Goal: Browse casually

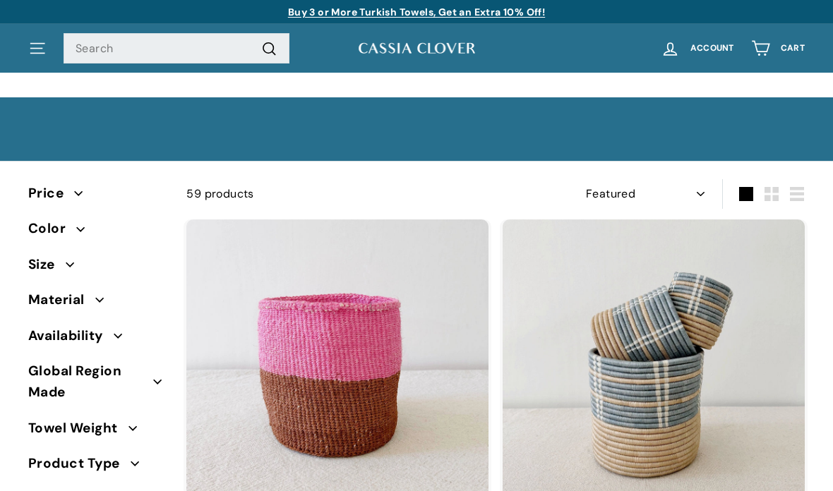
select select "manual"
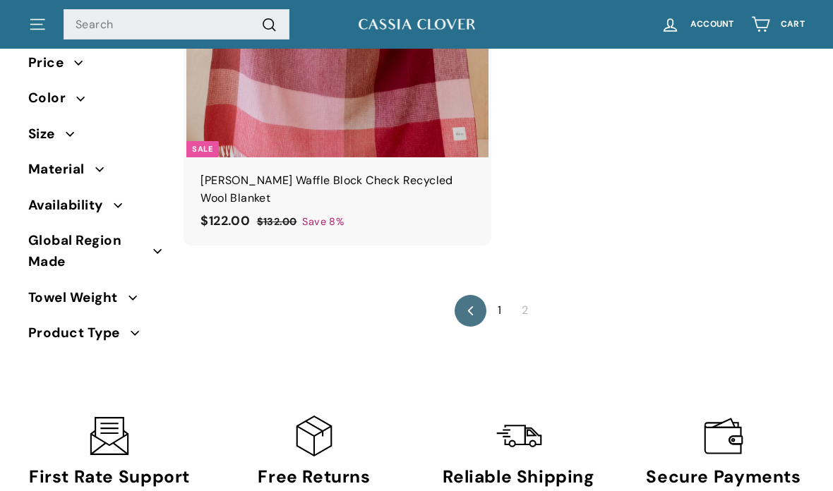
scroll to position [3807, 0]
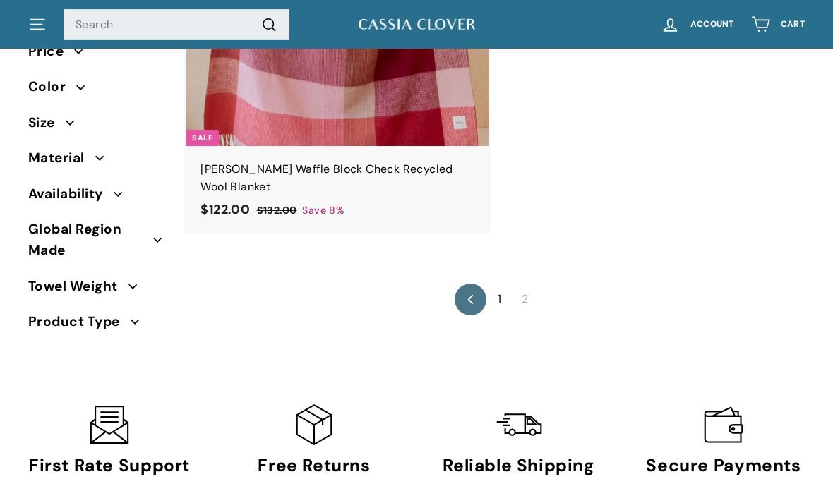
click at [526, 288] on span "2" at bounding box center [524, 299] width 23 height 23
click at [492, 288] on link "1" at bounding box center [499, 299] width 20 height 23
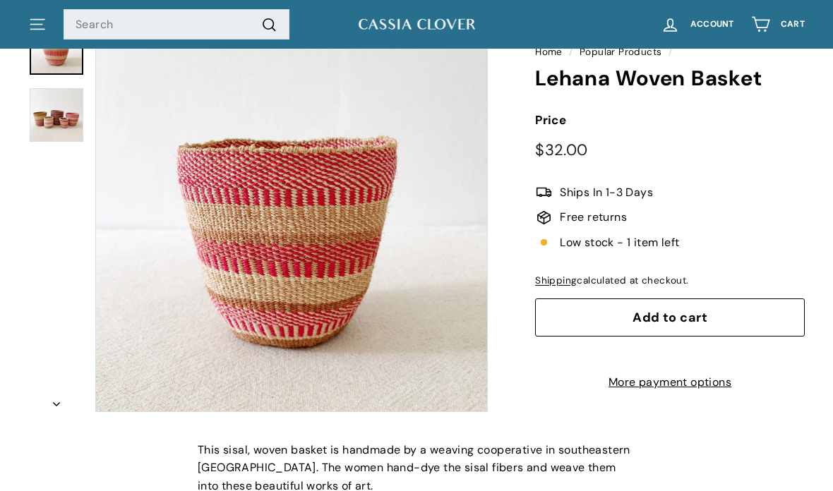
scroll to position [134, 0]
click at [44, 114] on img at bounding box center [57, 115] width 54 height 54
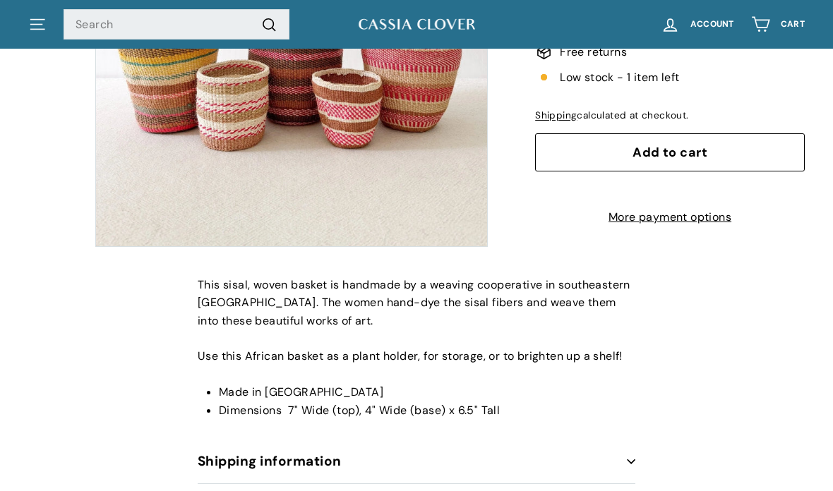
scroll to position [384, 0]
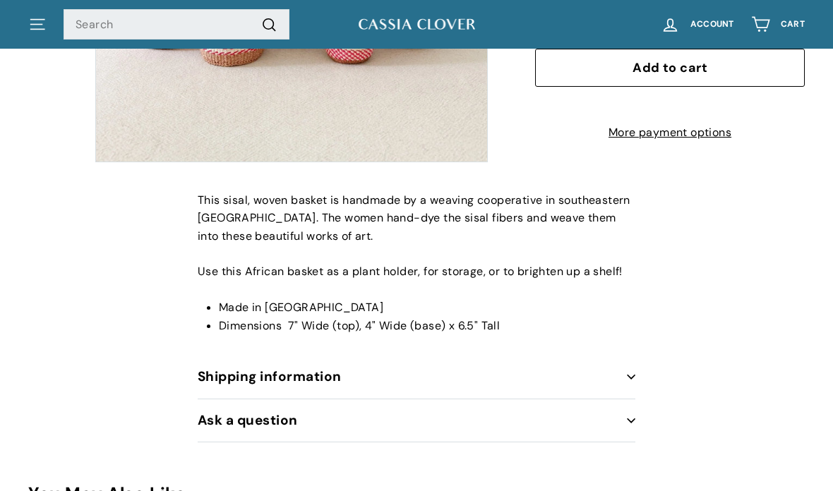
click at [220, 378] on button "Shipping information" at bounding box center [417, 377] width 438 height 43
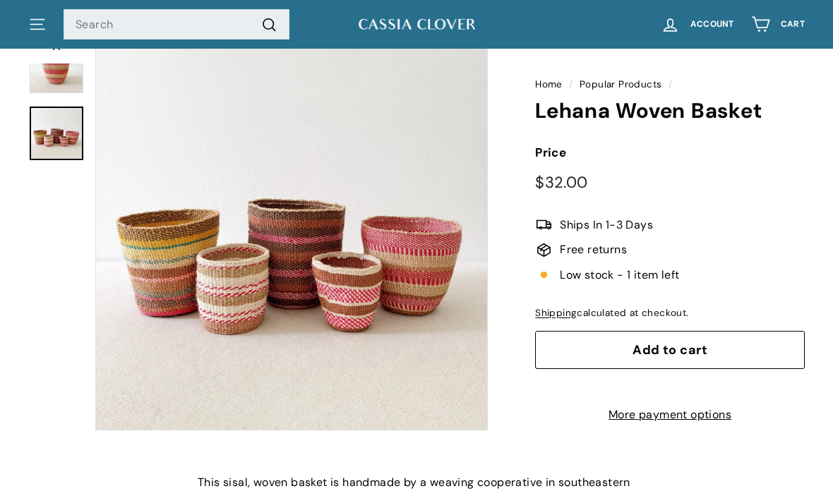
scroll to position [100, 0]
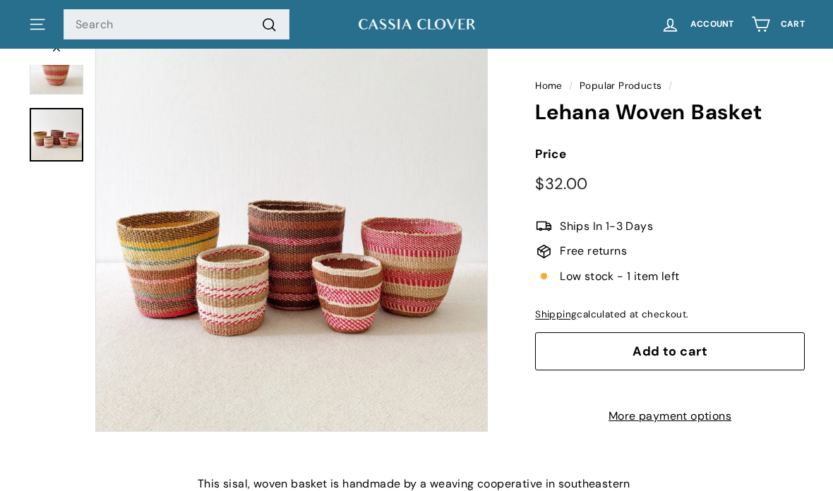
click at [54, 75] on img at bounding box center [57, 68] width 54 height 54
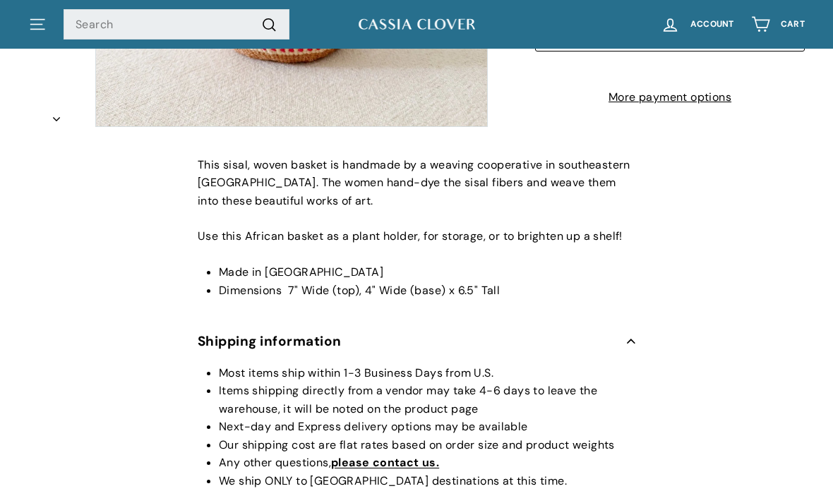
scroll to position [215, 0]
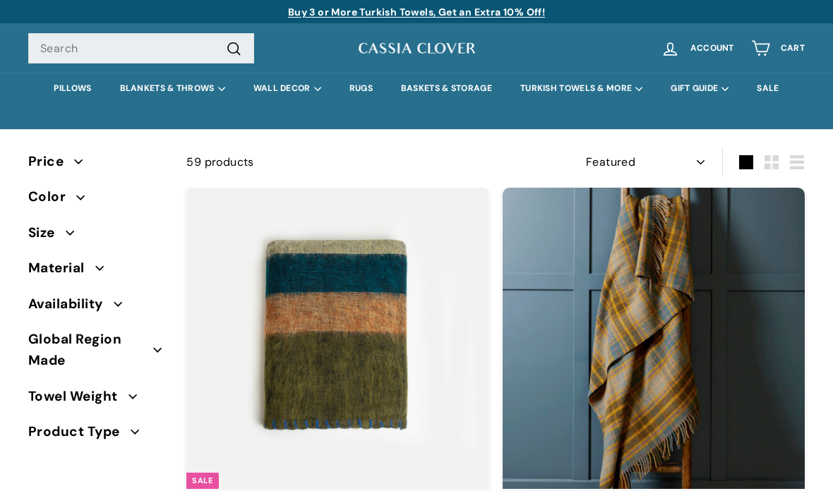
select select "manual"
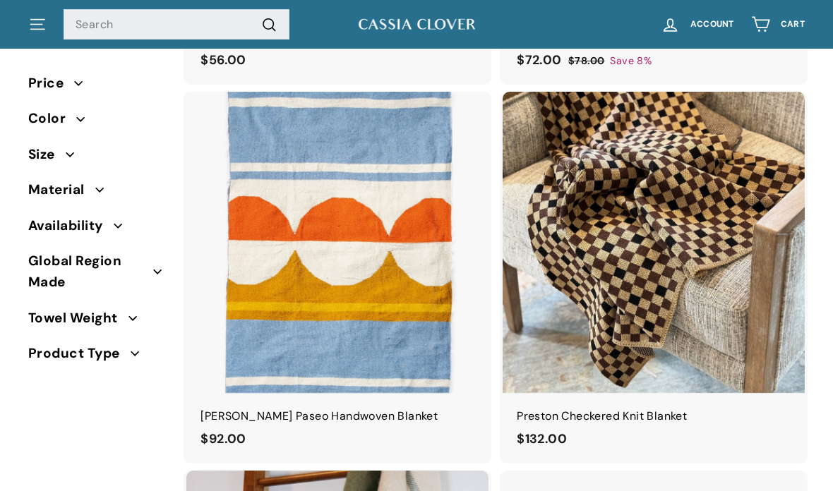
scroll to position [4383, 0]
